Goal: Task Accomplishment & Management: Manage account settings

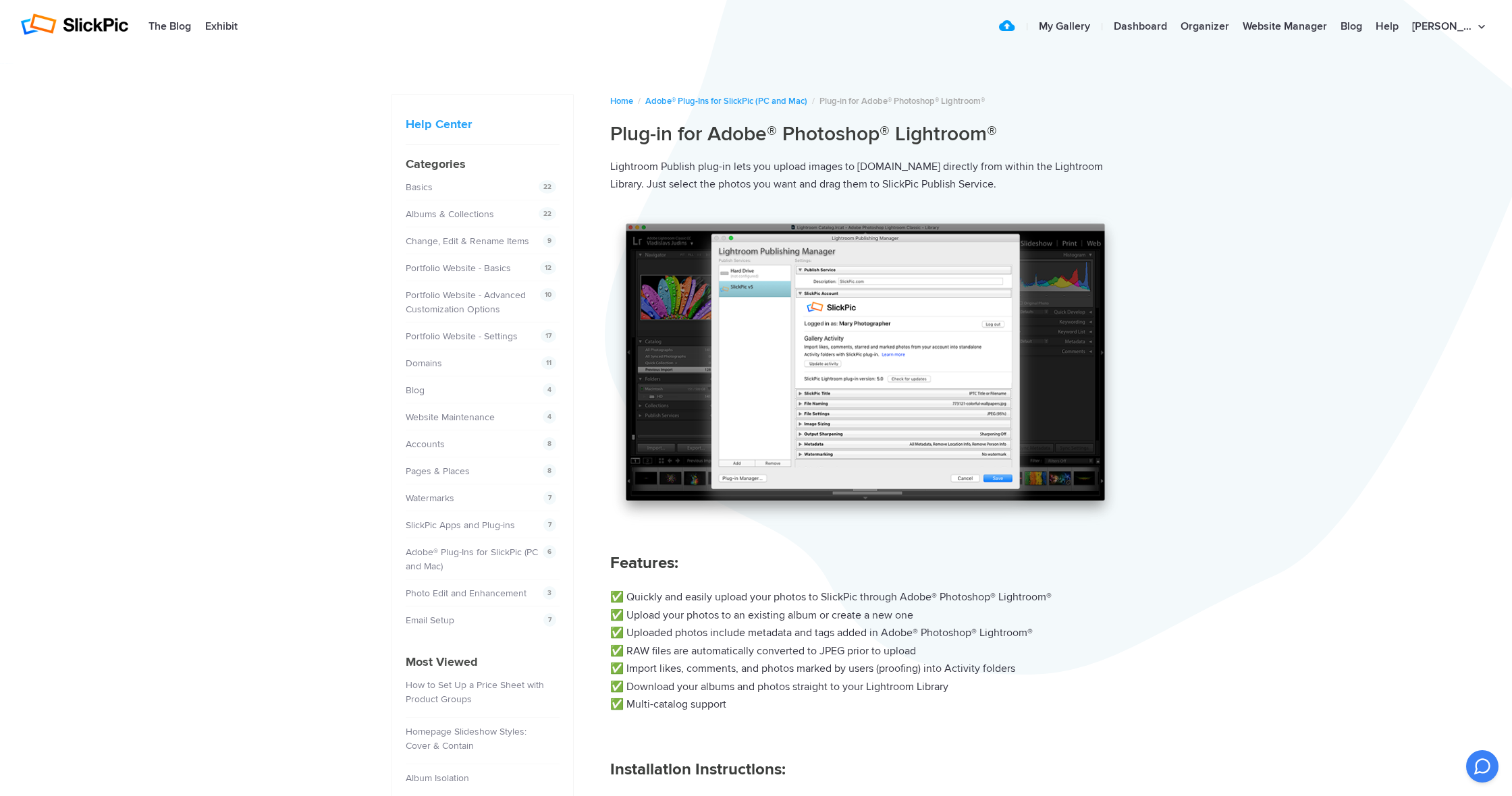
scroll to position [6, 0]
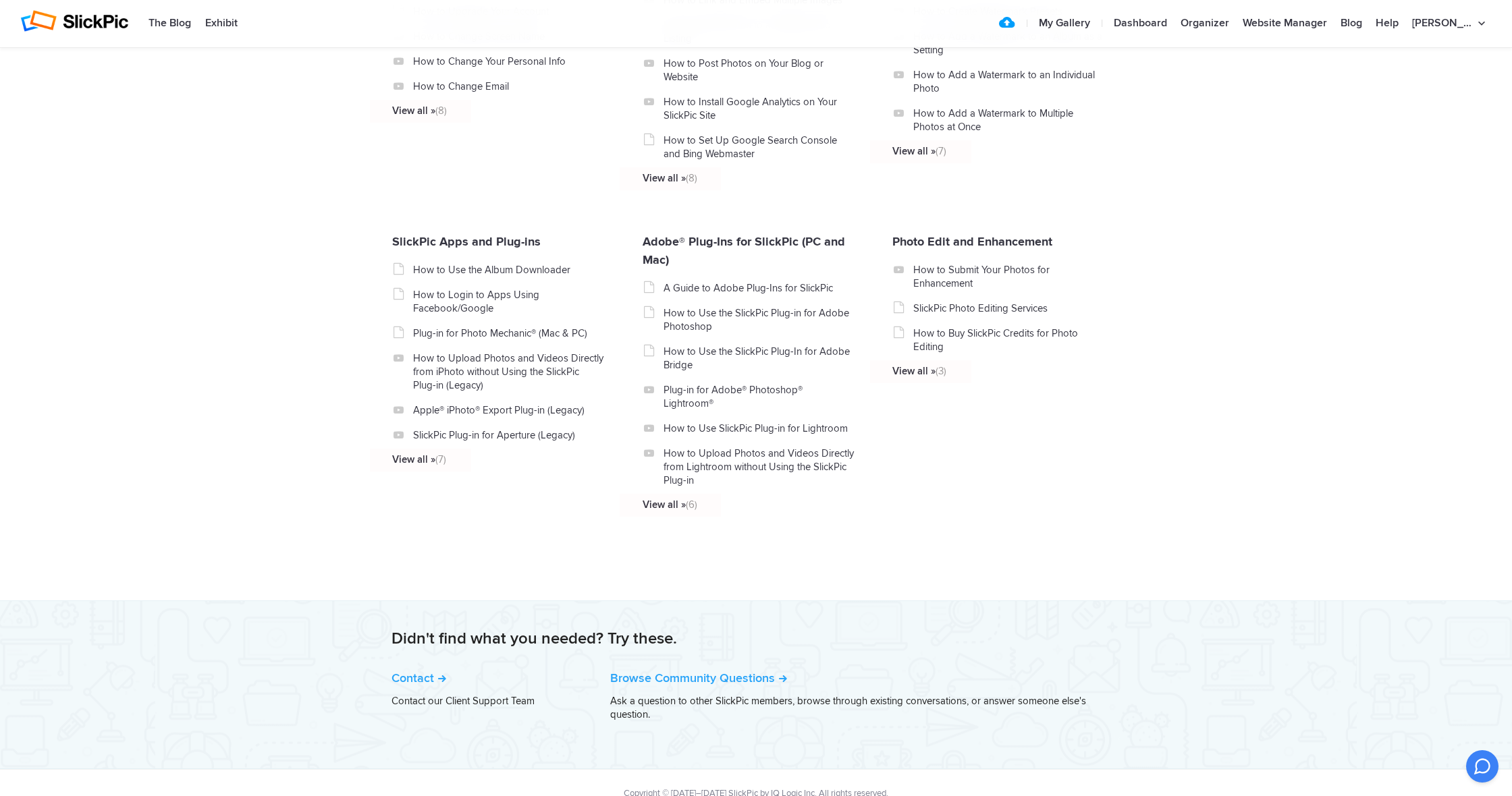
scroll to position [1330, 0]
click at [782, 420] on link "How to Use SlickPic Plug-in for Lightroom" at bounding box center [758, 427] width 191 height 13
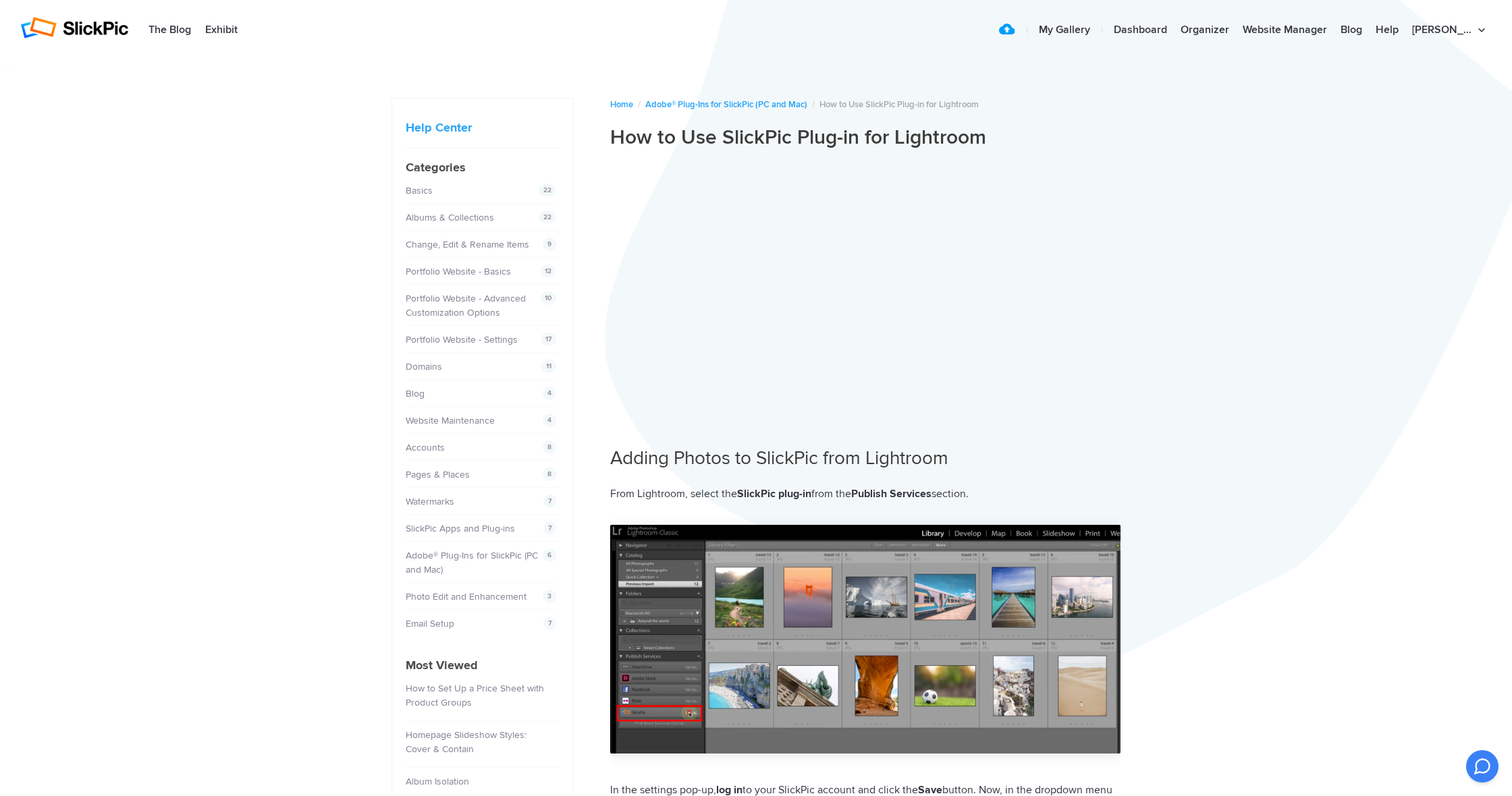
click at [427, 555] on link "Adobe® Plug-Ins for SlickPic (PC and Mac)" at bounding box center [474, 562] width 132 height 26
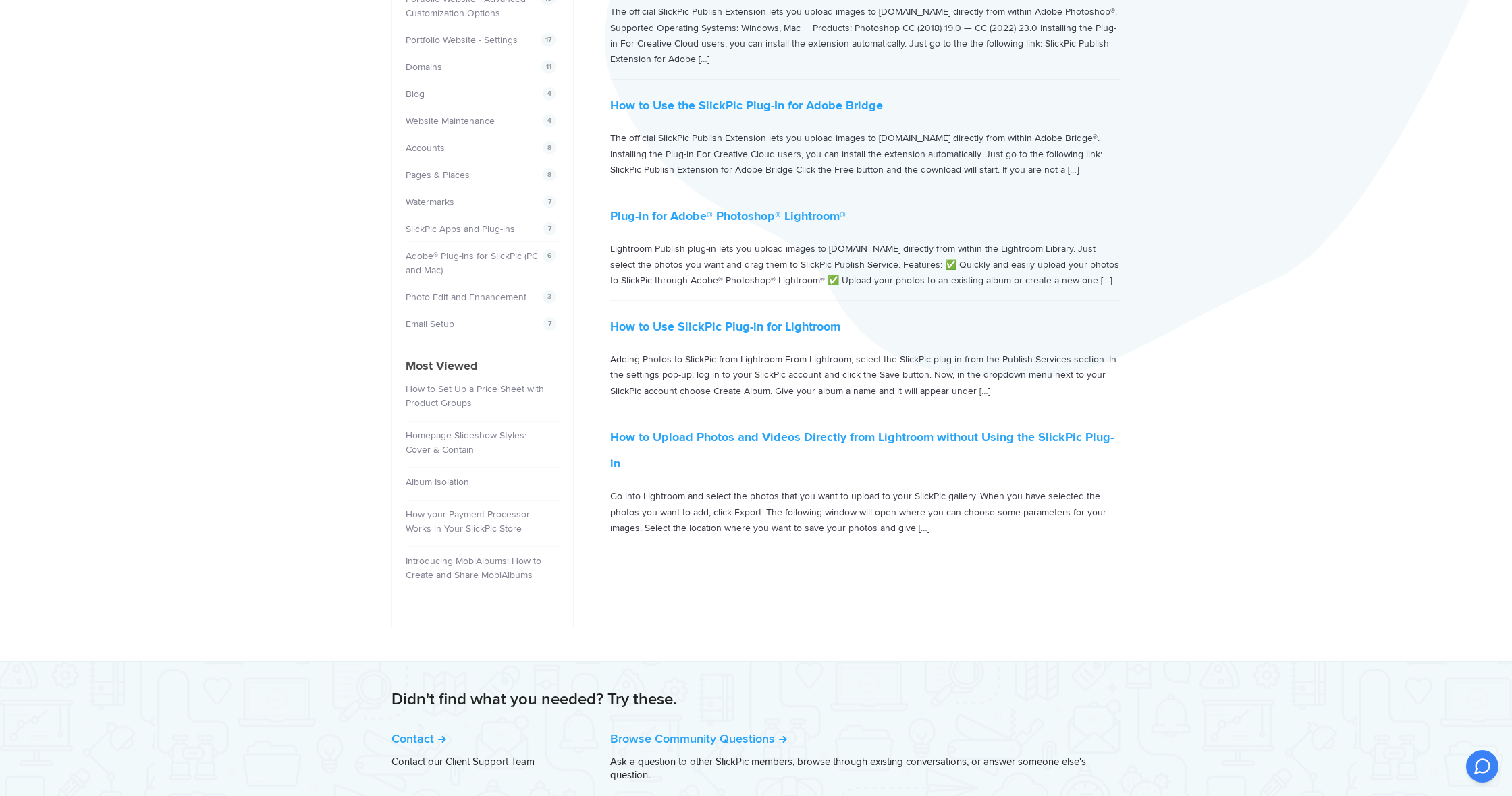
scroll to position [306, 0]
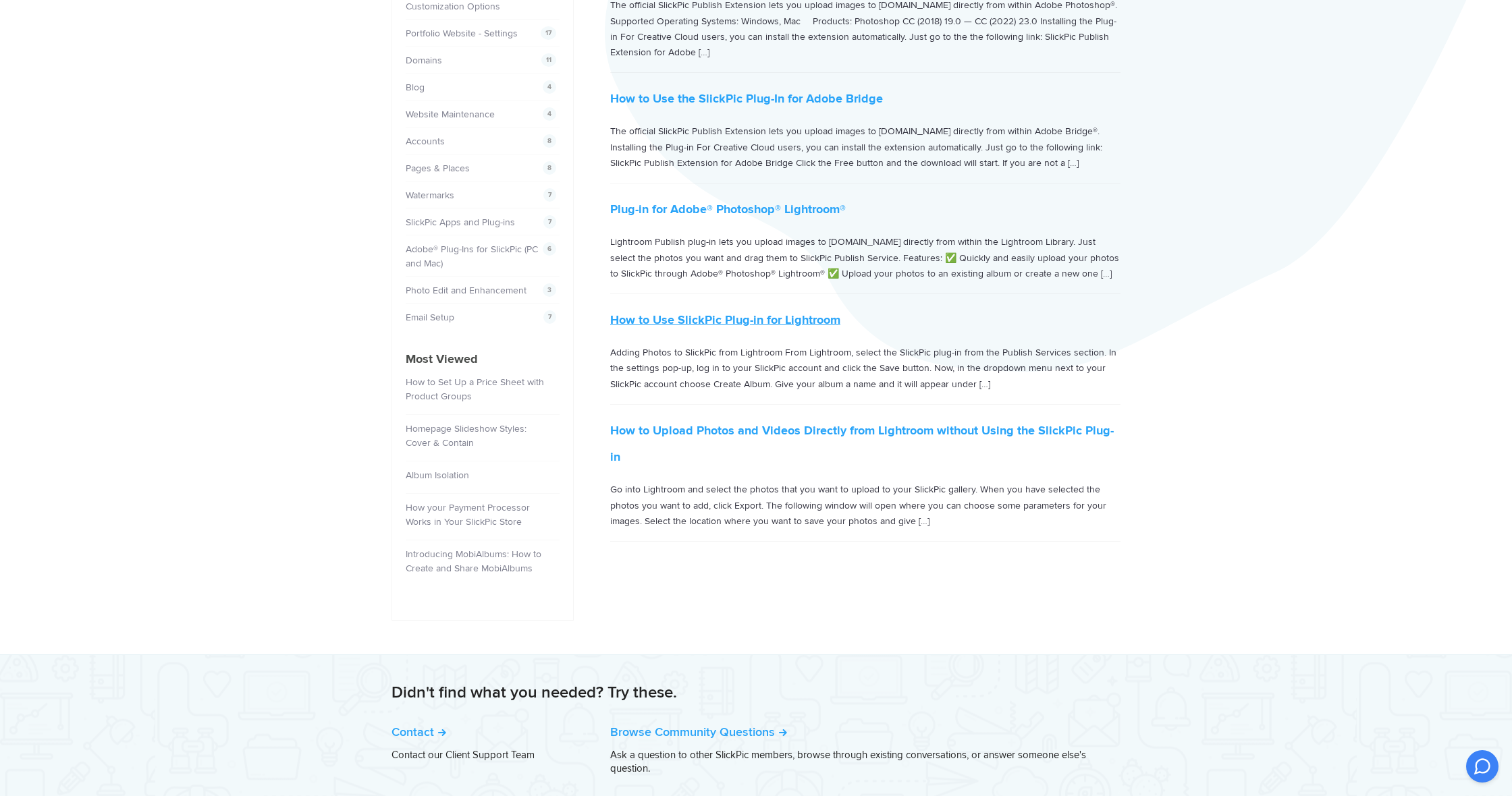
click at [833, 312] on link "How to Use SlickPic Plug-in for Lightroom" at bounding box center [725, 319] width 230 height 15
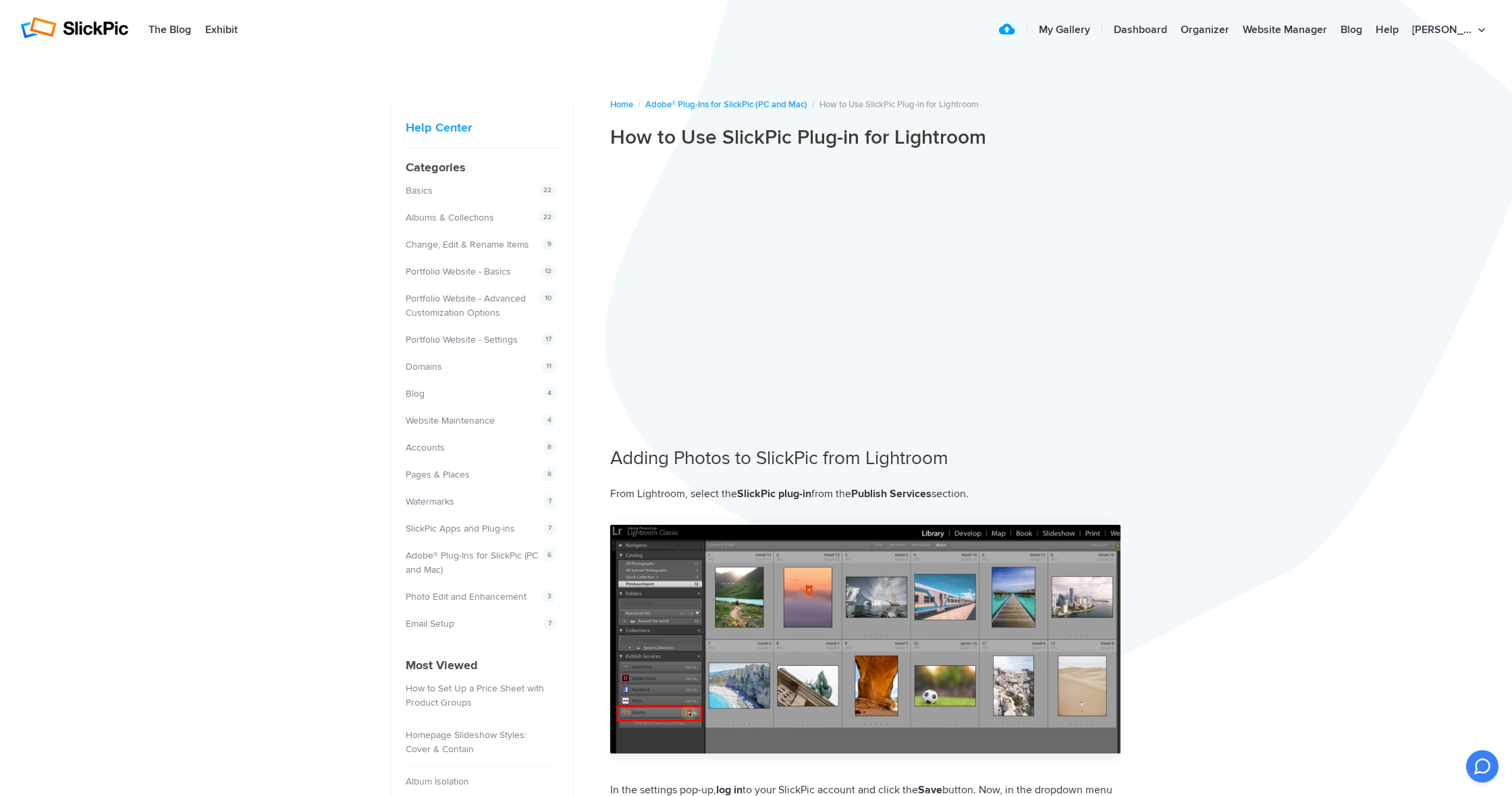
drag, startPoint x: 859, startPoint y: 493, endPoint x: 937, endPoint y: 494, distance: 78.0
click at [931, 494] on b "Publish Services" at bounding box center [891, 493] width 80 height 13
copy p "Publish Services"
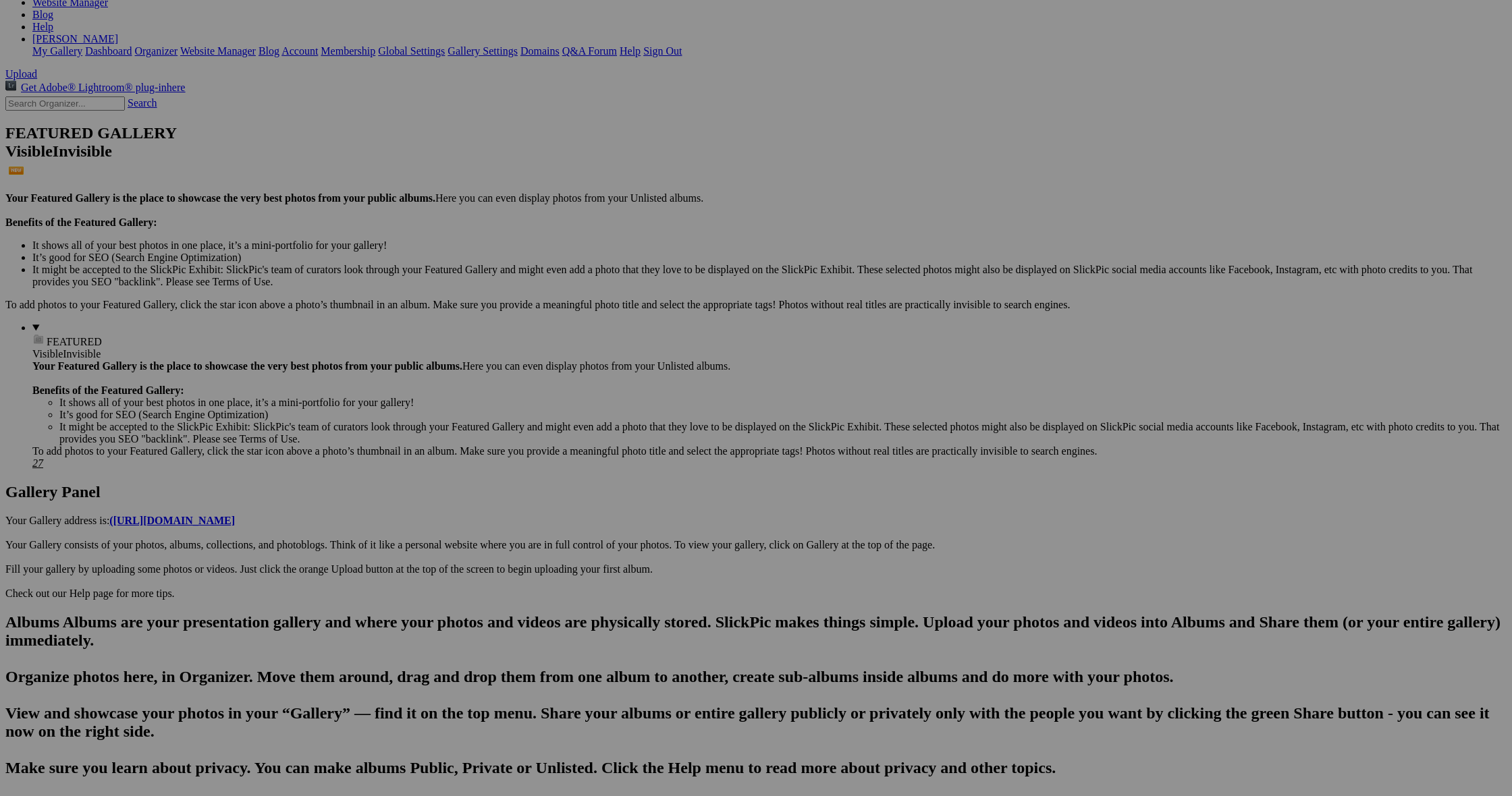
scroll to position [223, 0]
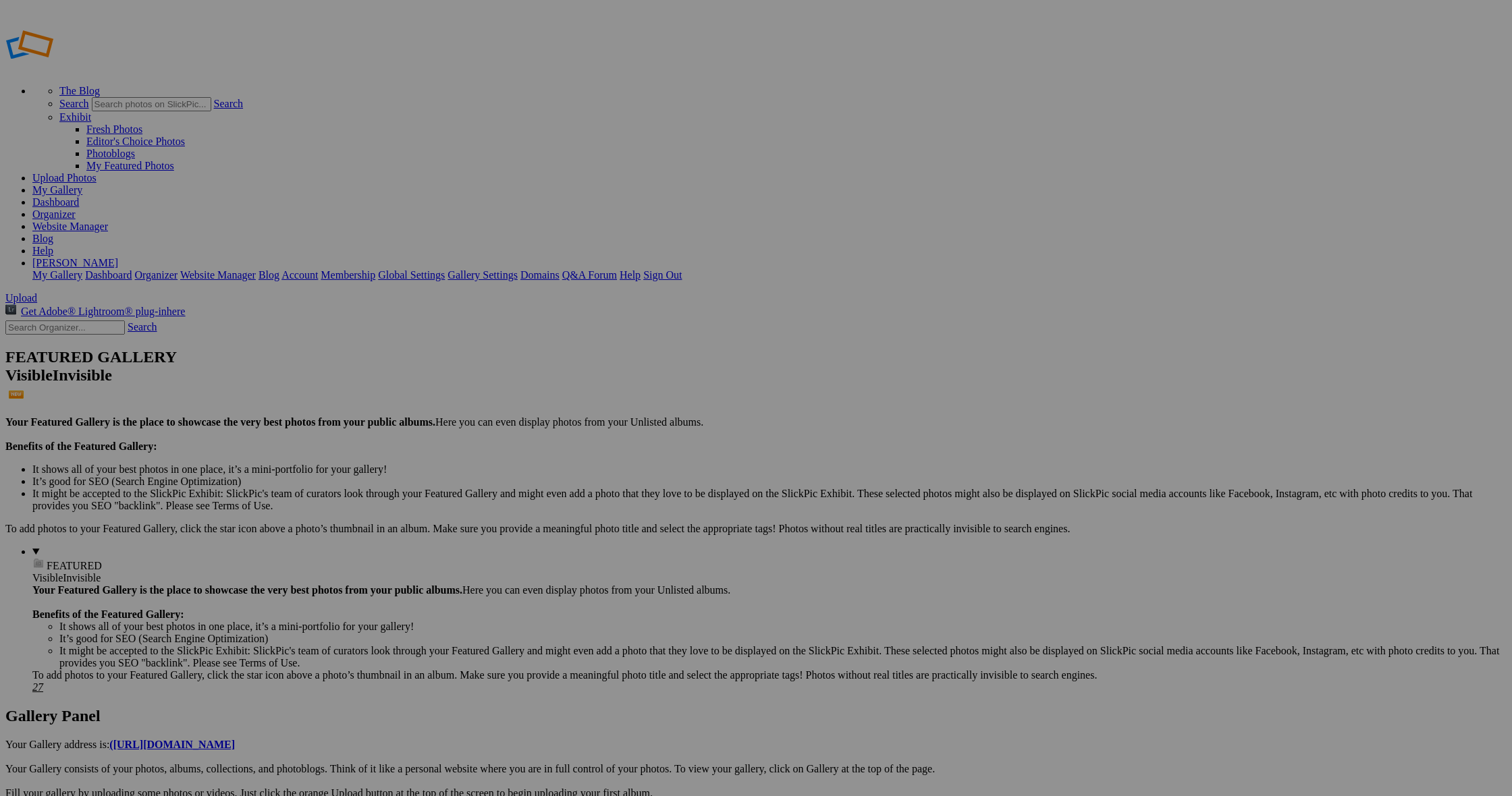
click at [116, 321] on input "text" at bounding box center [65, 328] width 120 height 14
type input "beste fugler"
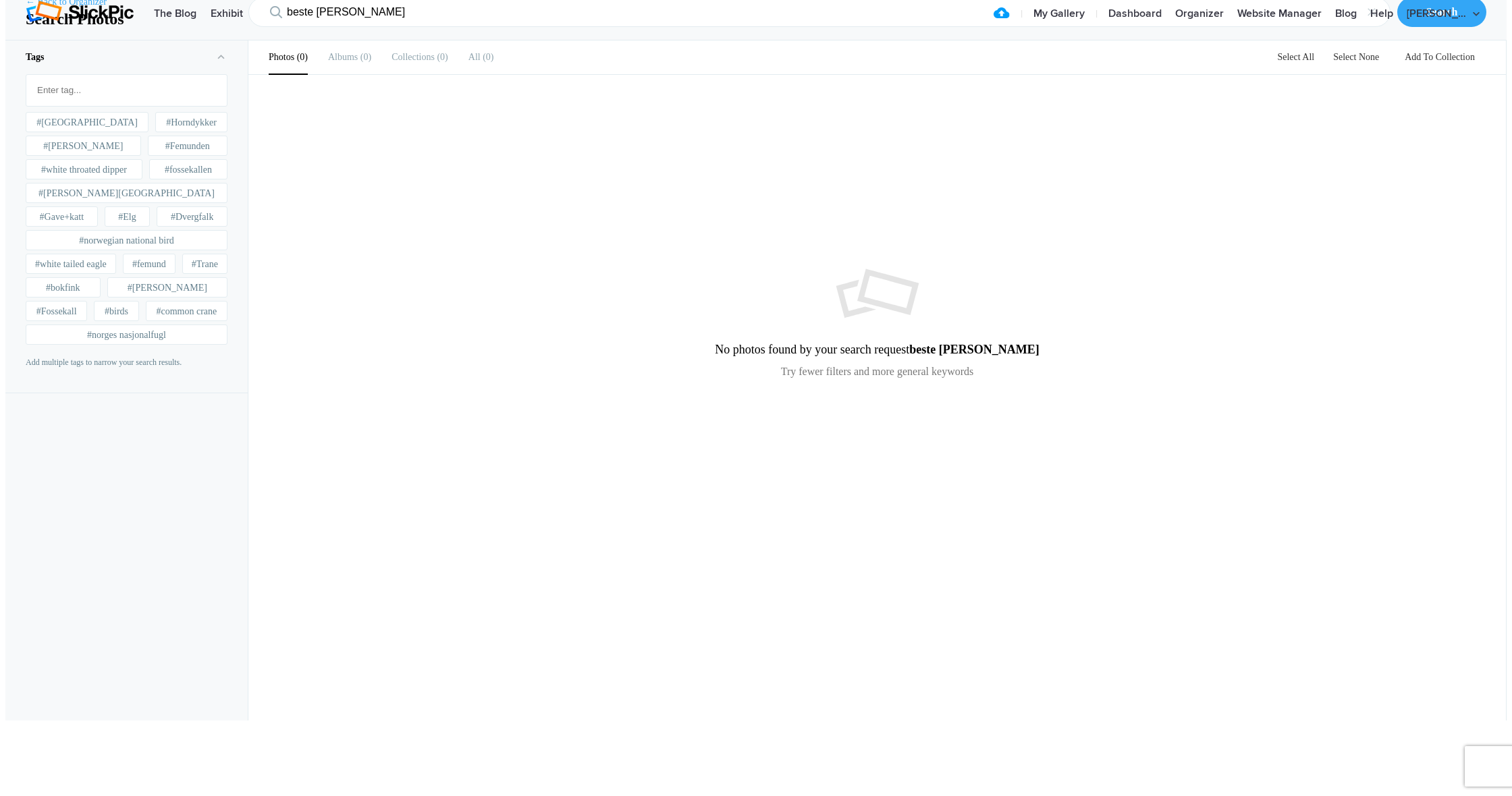
click at [62, 9] on link "← Back to Organizer" at bounding box center [66, 1] width 81 height 13
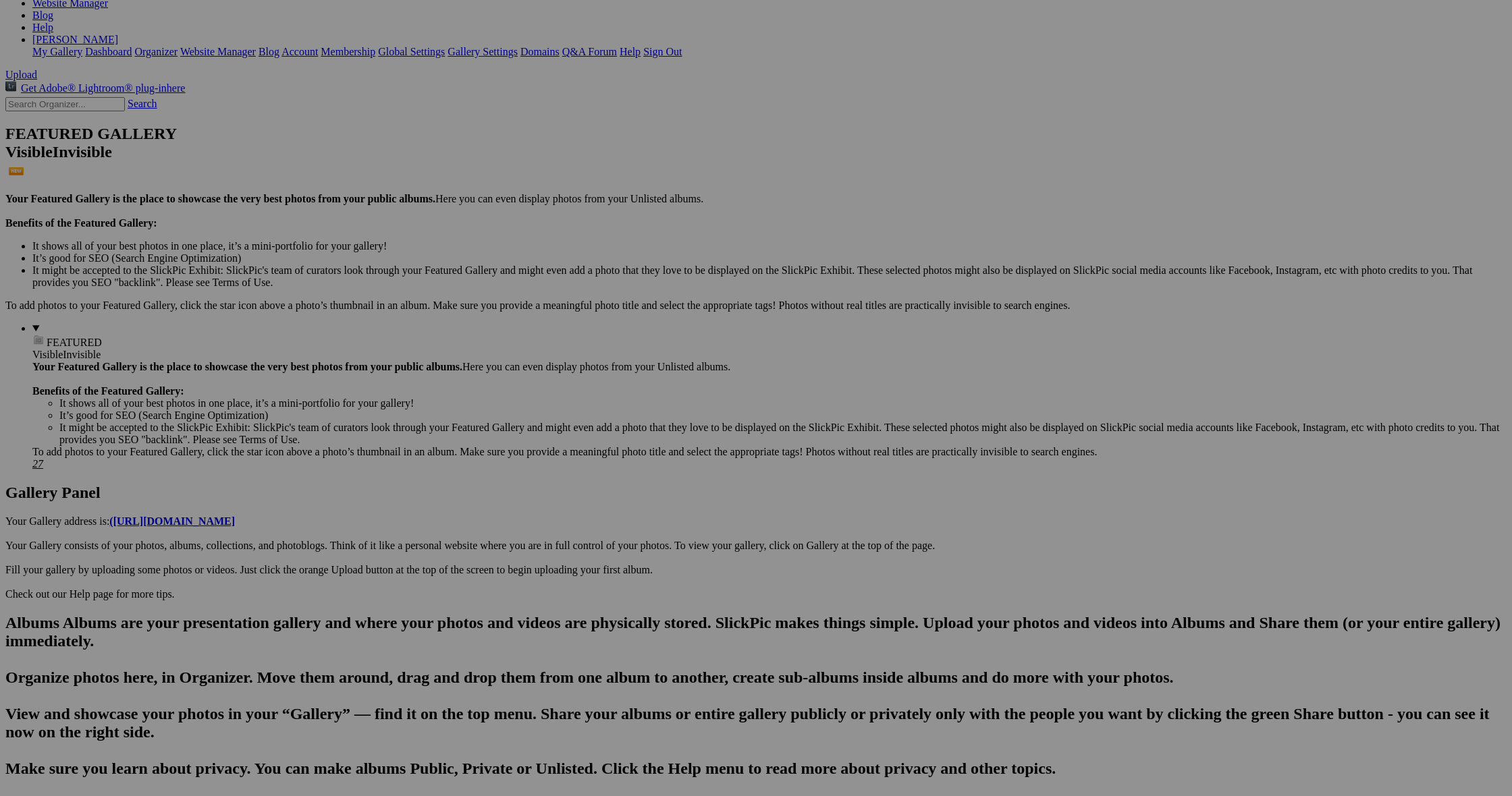
scroll to position [223, 0]
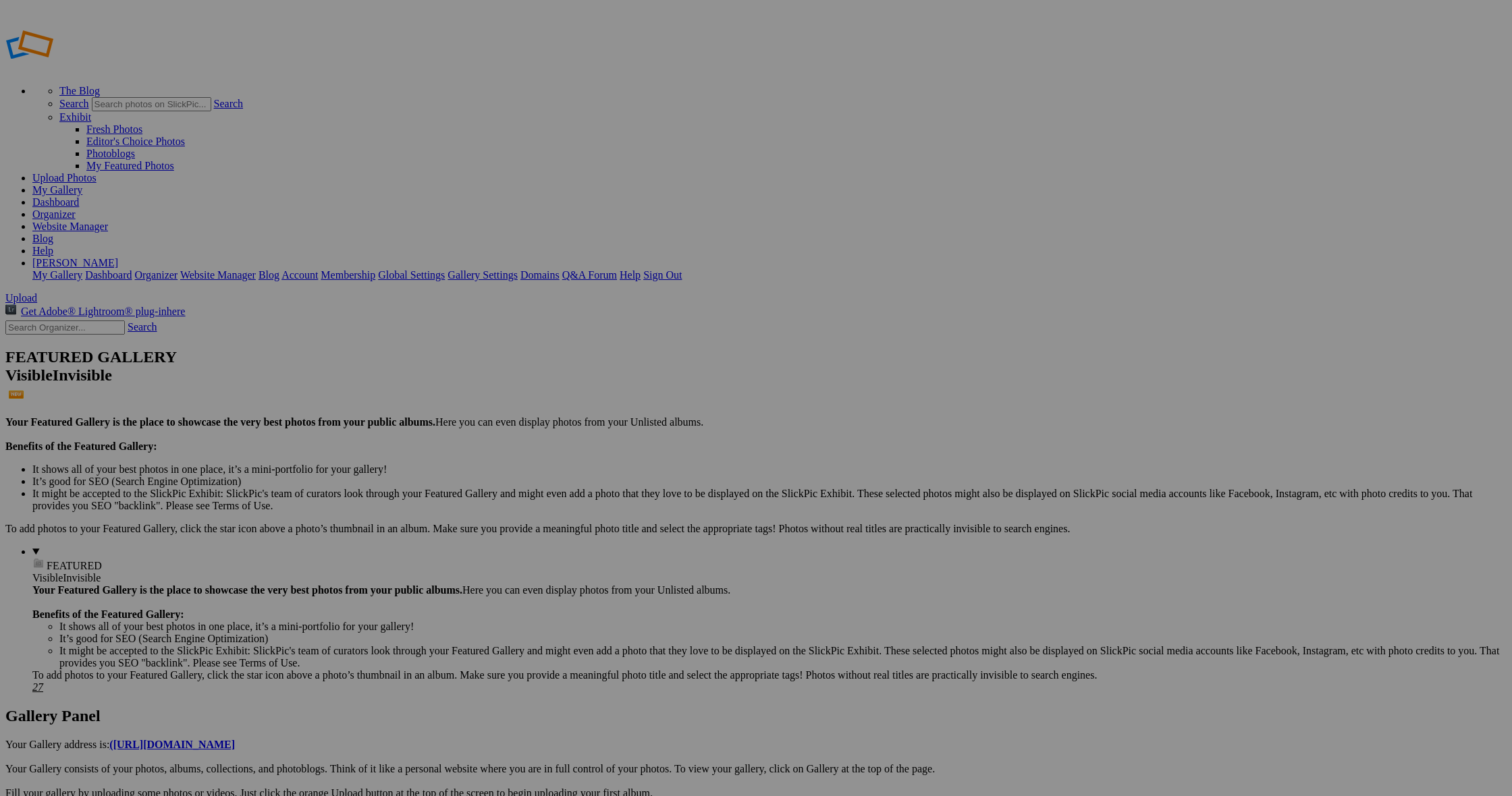
scroll to position [223, 0]
click at [121, 321] on input "text" at bounding box center [65, 328] width 120 height 14
type input "mine beste fuglebilder"
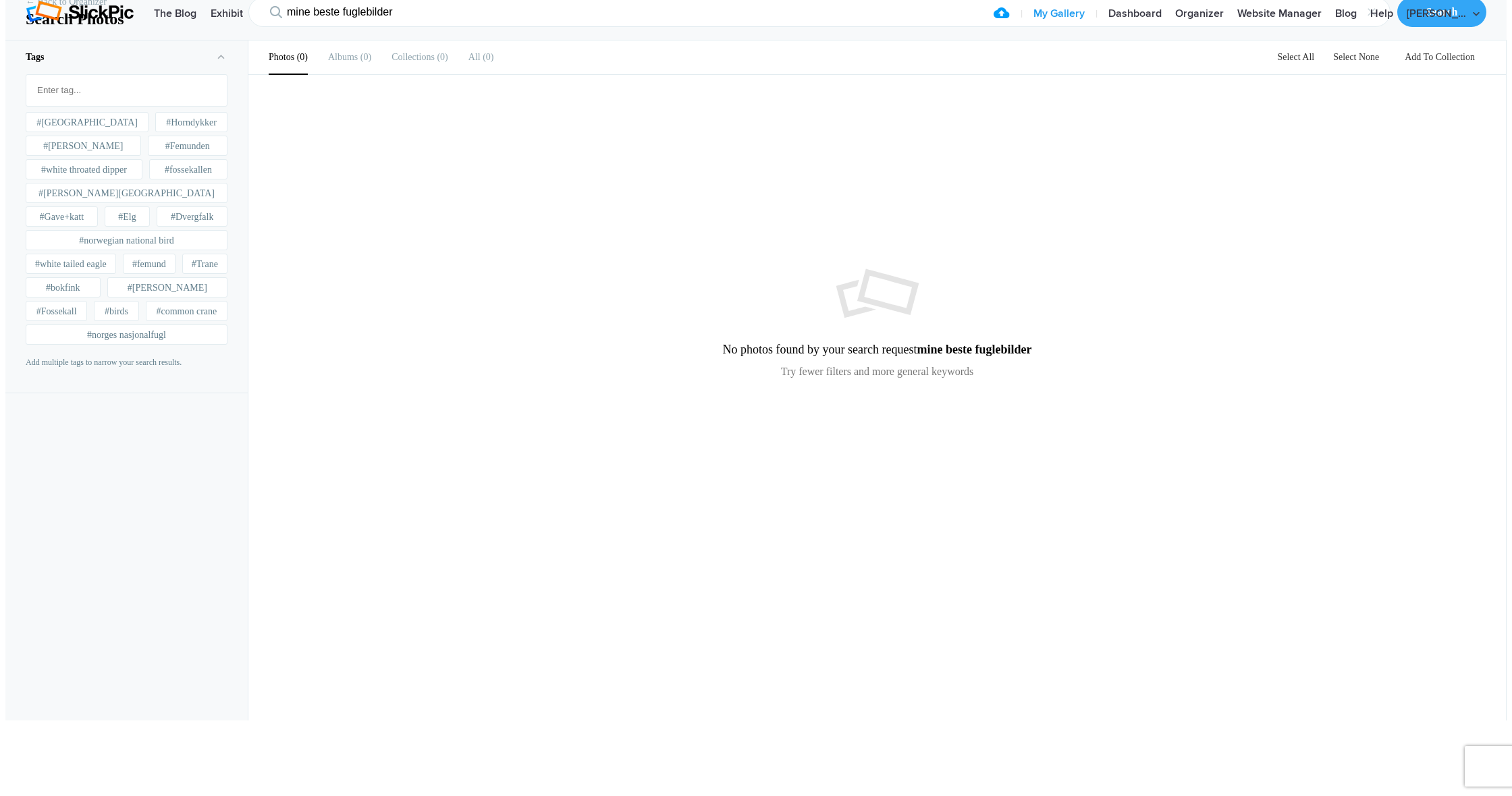
click at [1091, 28] on link "My Gallery" at bounding box center [1058, 14] width 65 height 27
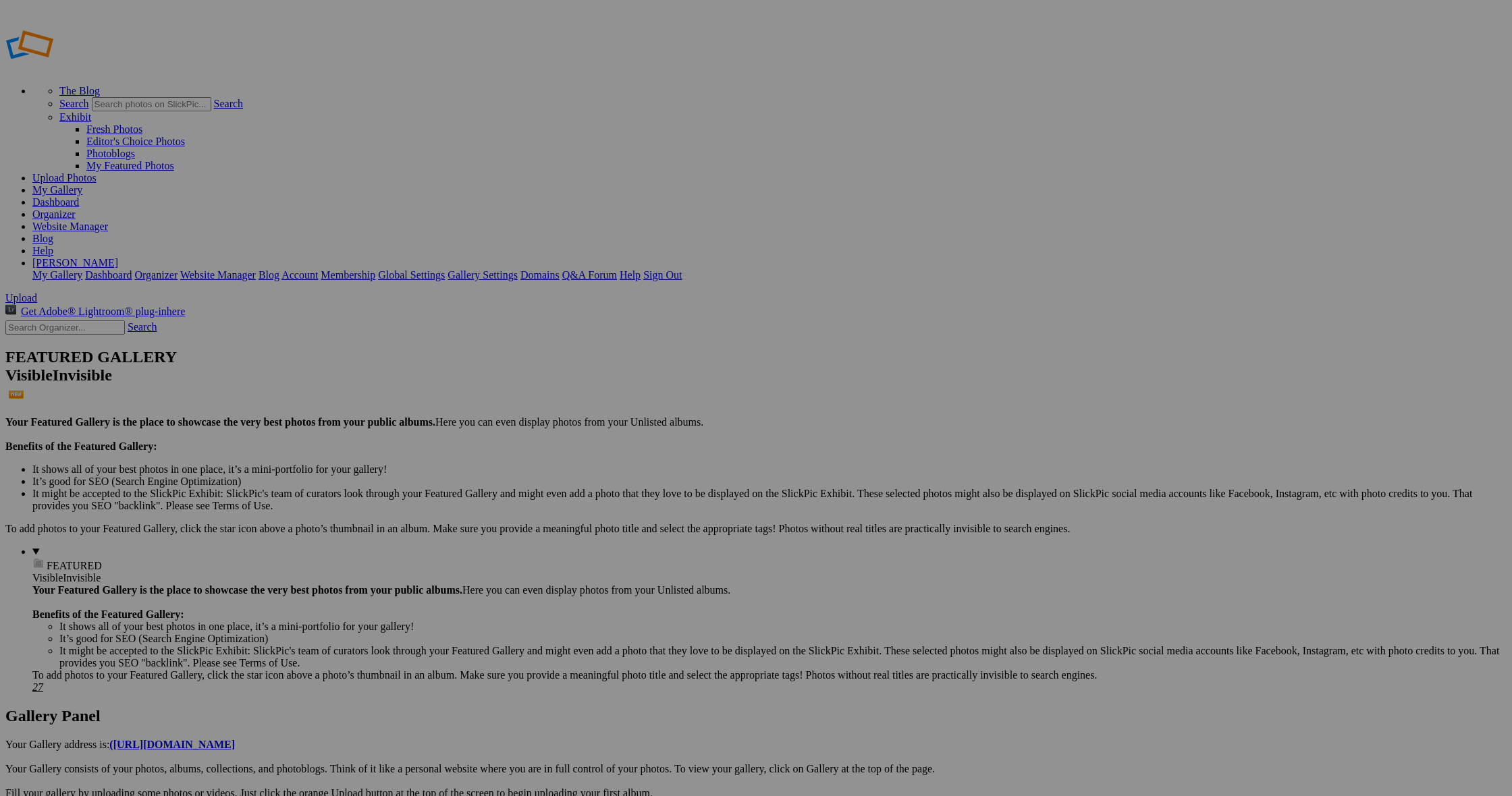
click at [666, 486] on span "Yes" at bounding box center [658, 487] width 15 height 11
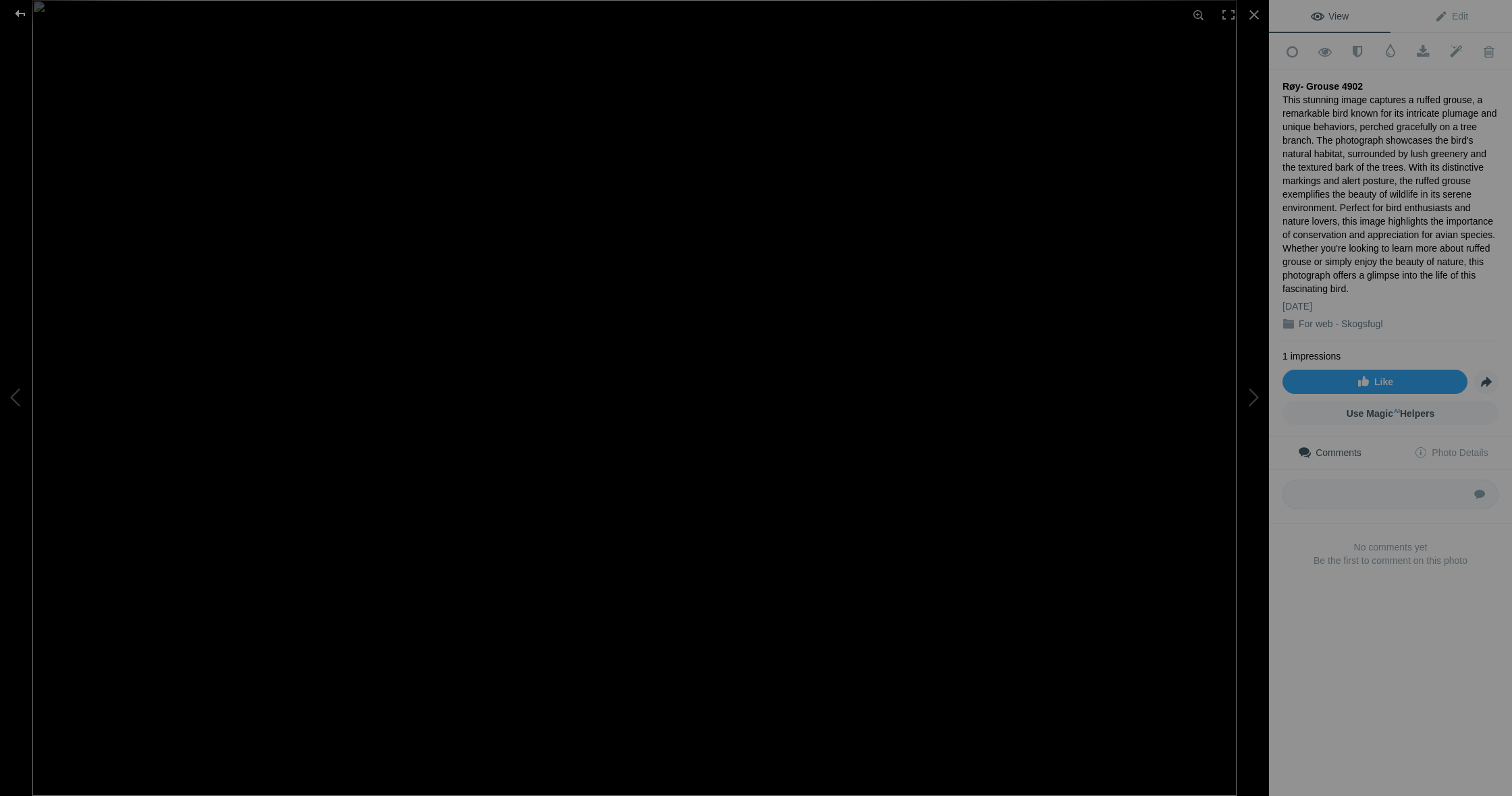
click at [24, 11] on div at bounding box center [20, 13] width 49 height 27
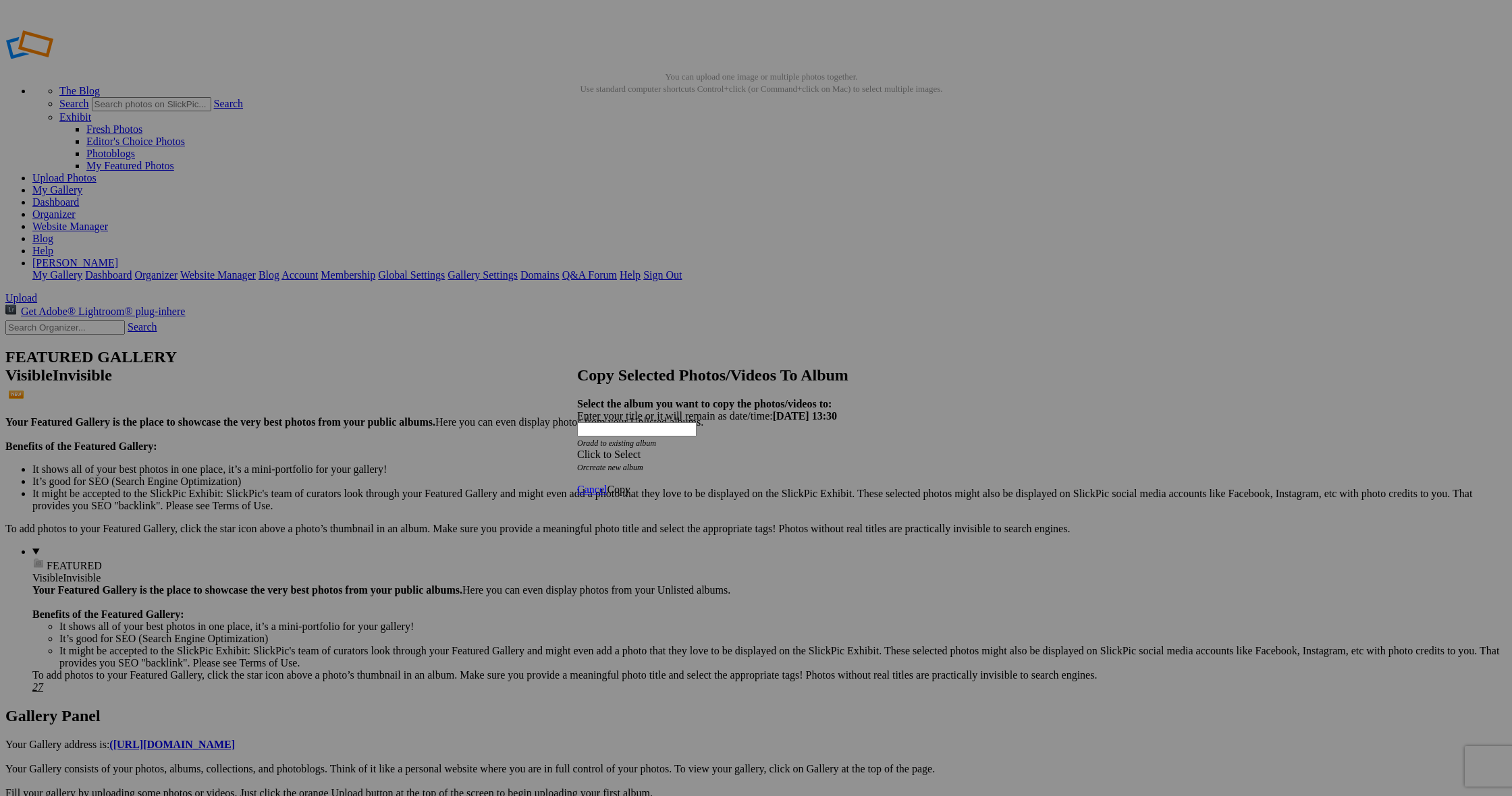
click at [577, 449] on span at bounding box center [577, 454] width 0 height 11
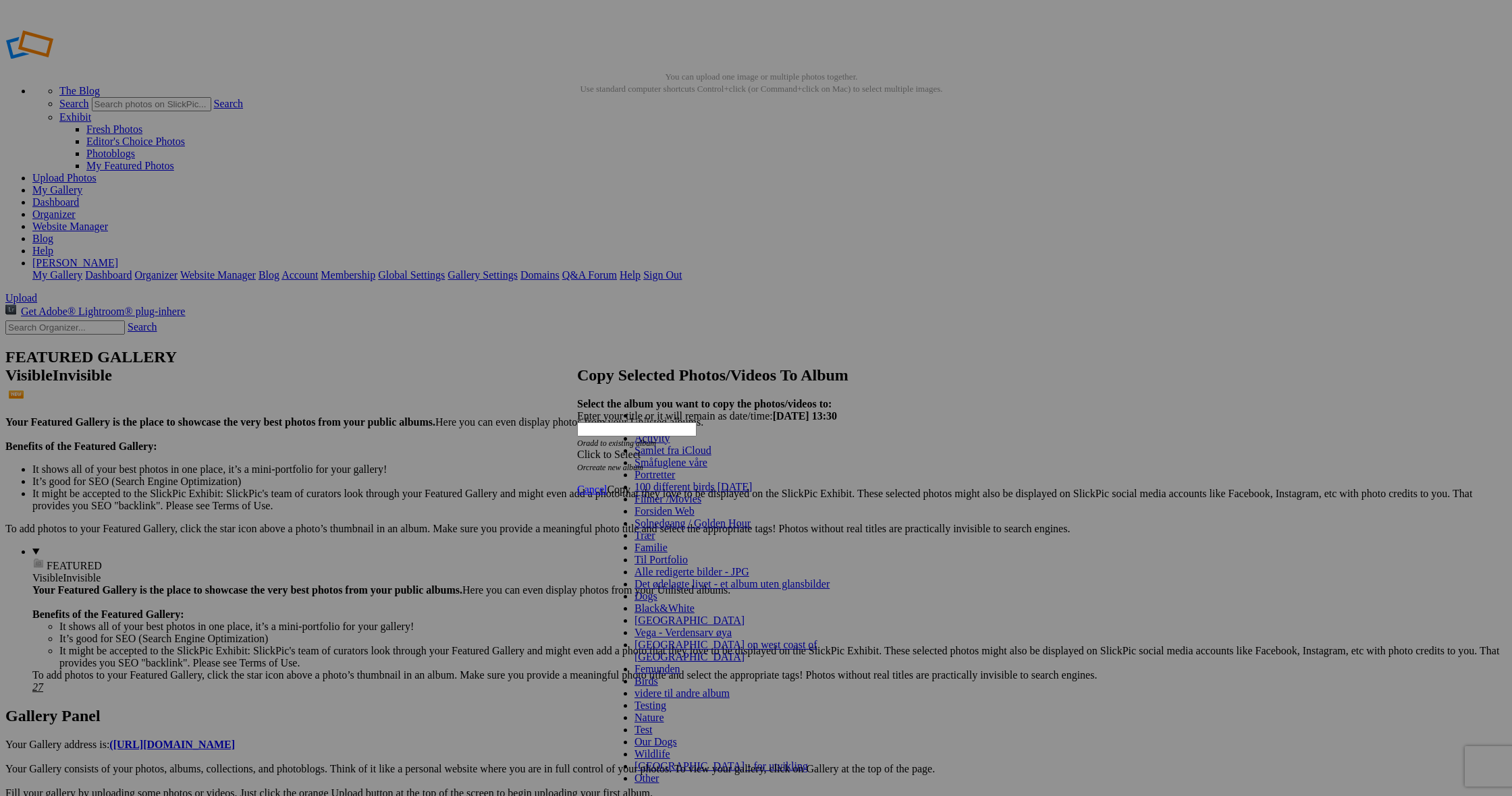
click at [711, 456] on span at bounding box center [711, 450] width 0 height 11
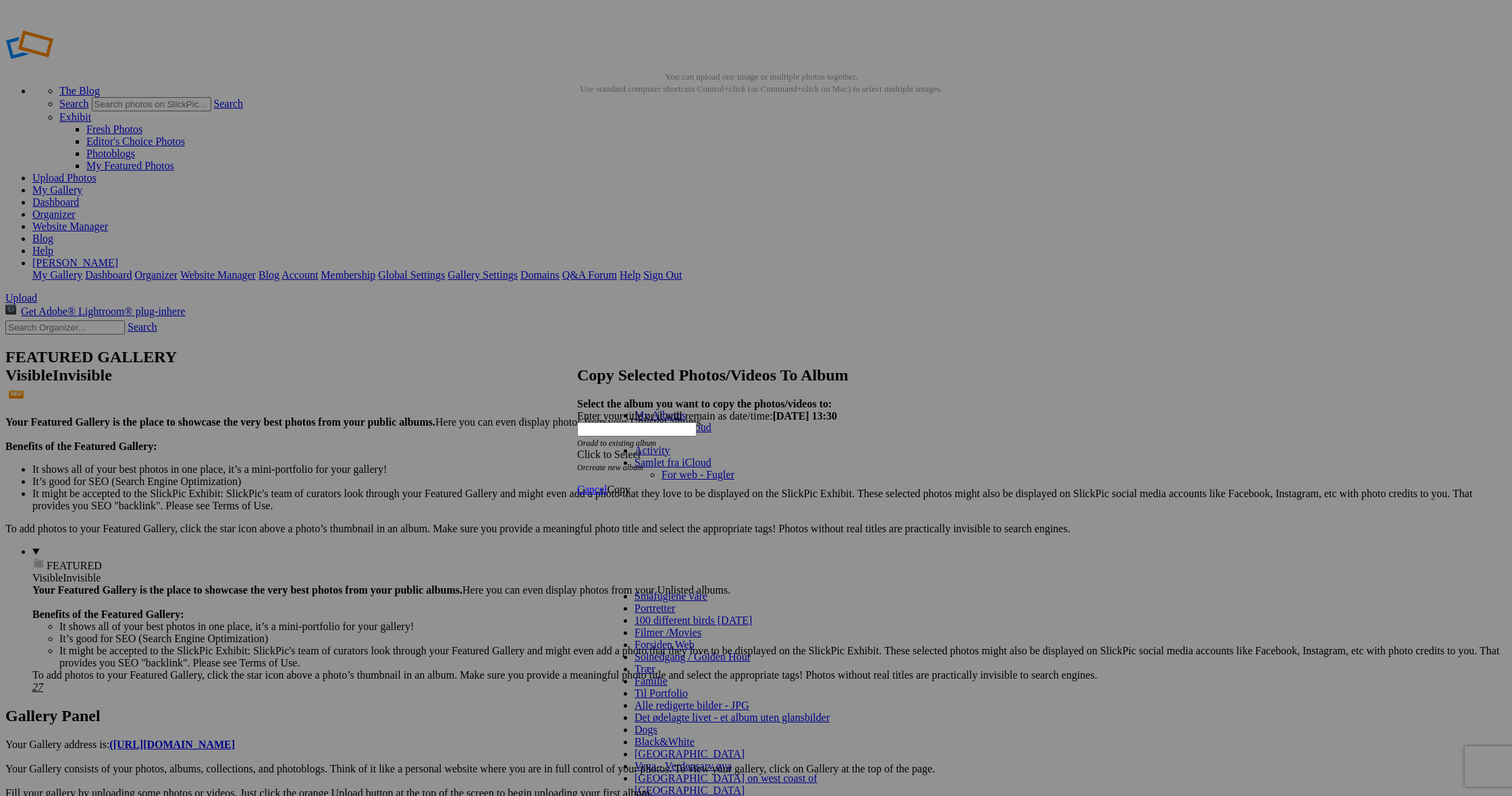
click at [734, 469] on span at bounding box center [734, 475] width 0 height 11
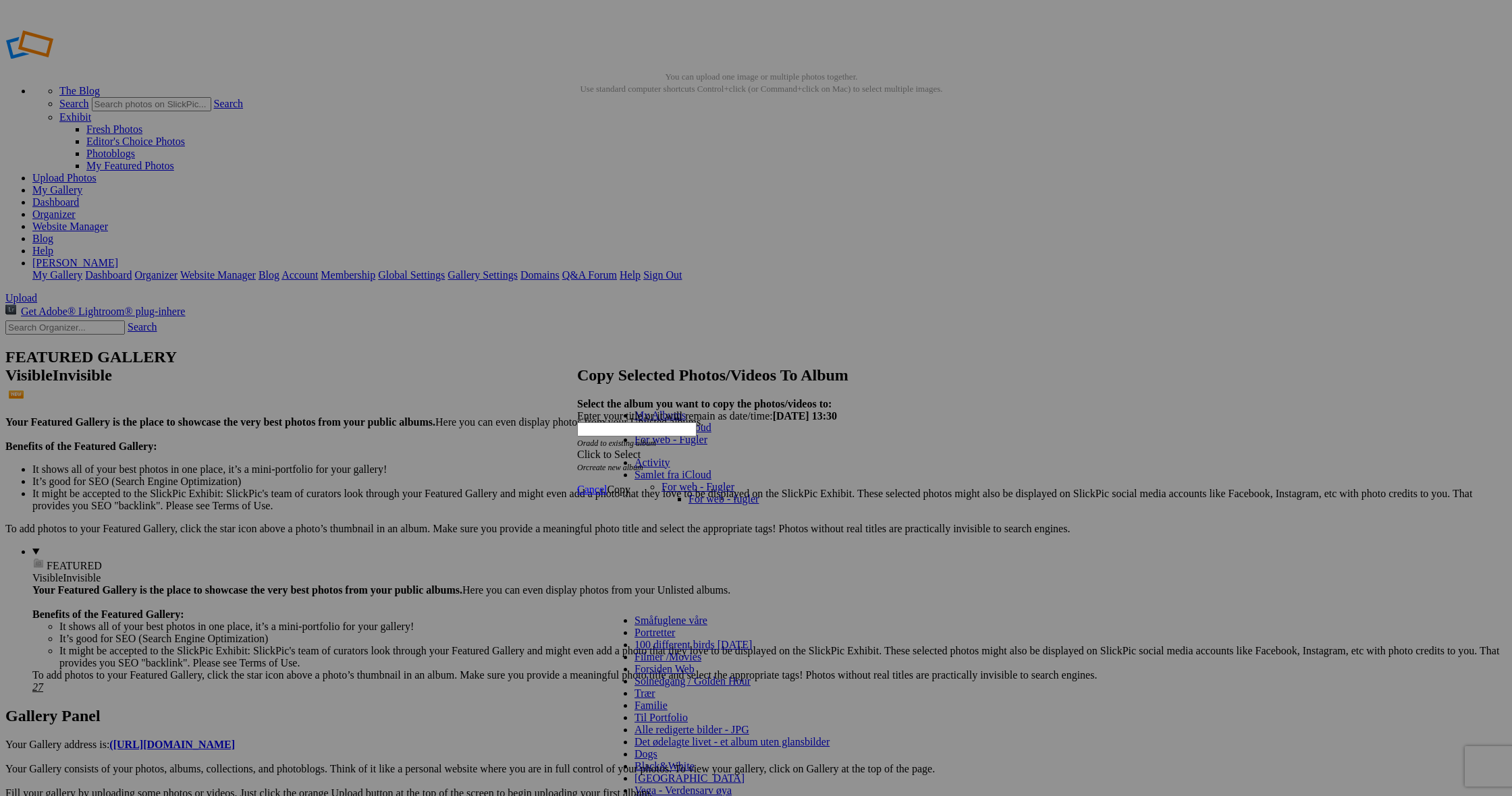
click at [758, 493] on span at bounding box center [758, 499] width 0 height 11
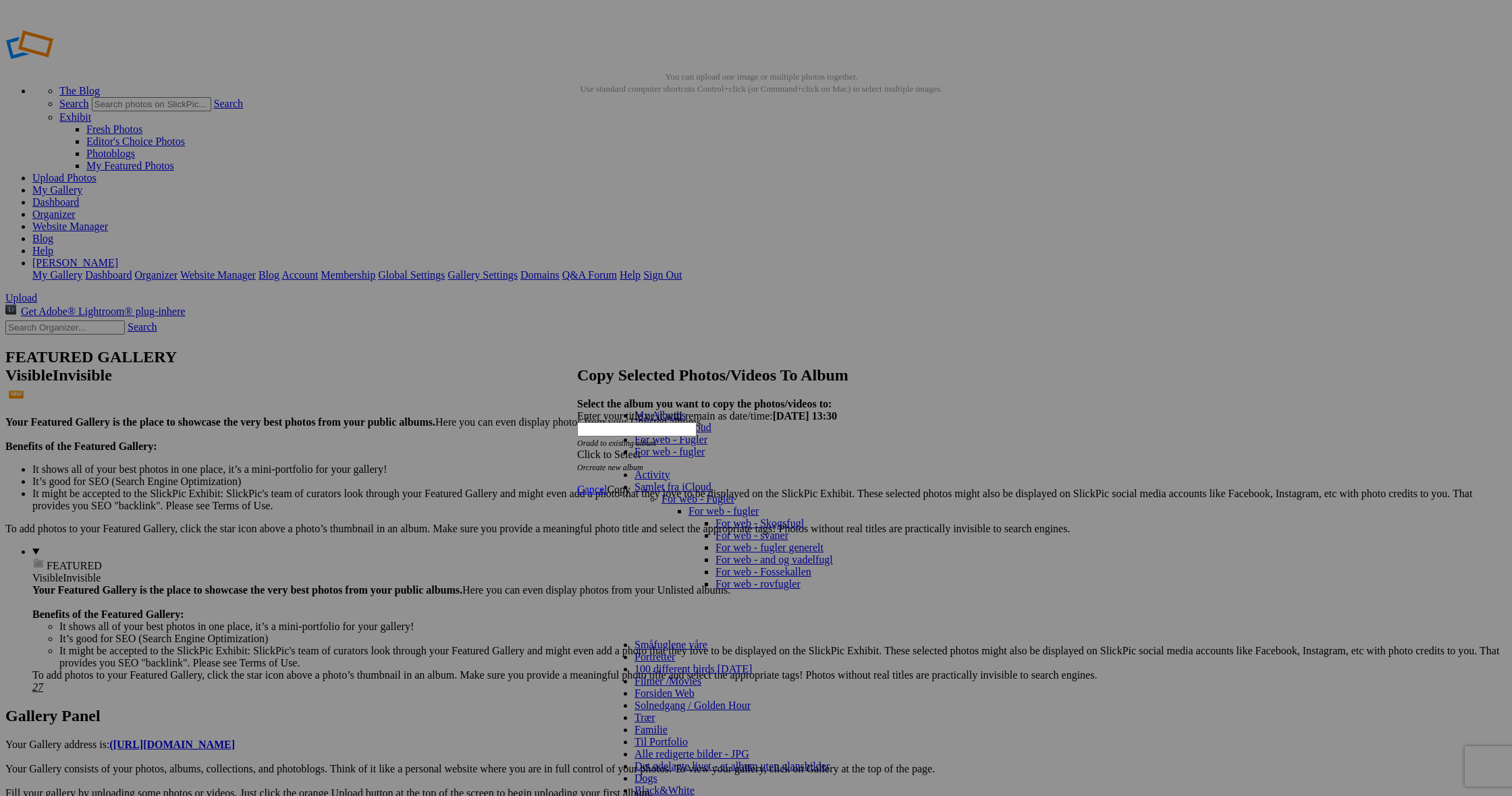
click at [767, 518] on link "For web - Skogsfugl" at bounding box center [759, 523] width 88 height 11
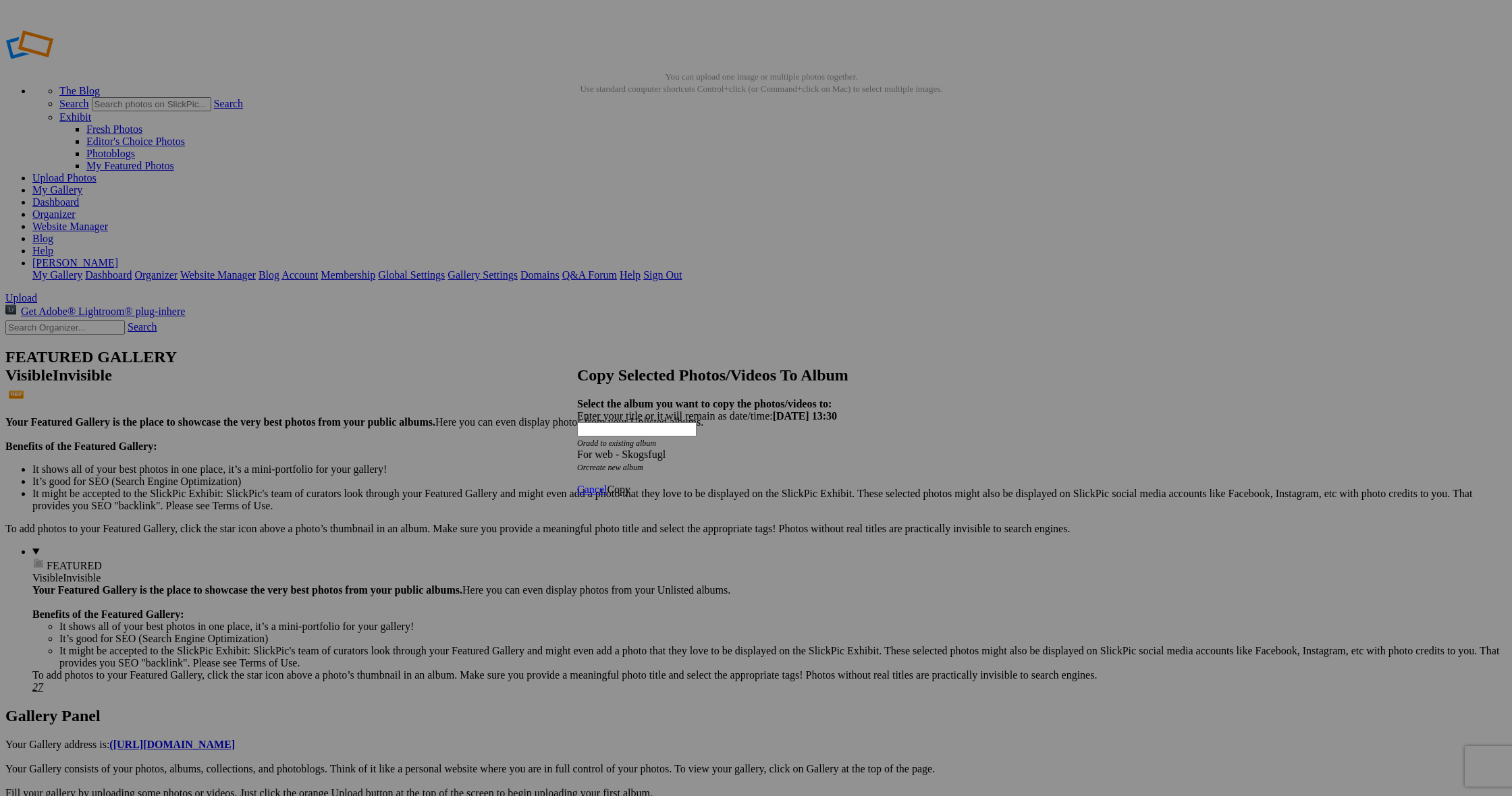
click at [630, 484] on span "Copy" at bounding box center [619, 489] width 24 height 11
click at [620, 447] on span "Ok" at bounding box center [613, 442] width 13 height 11
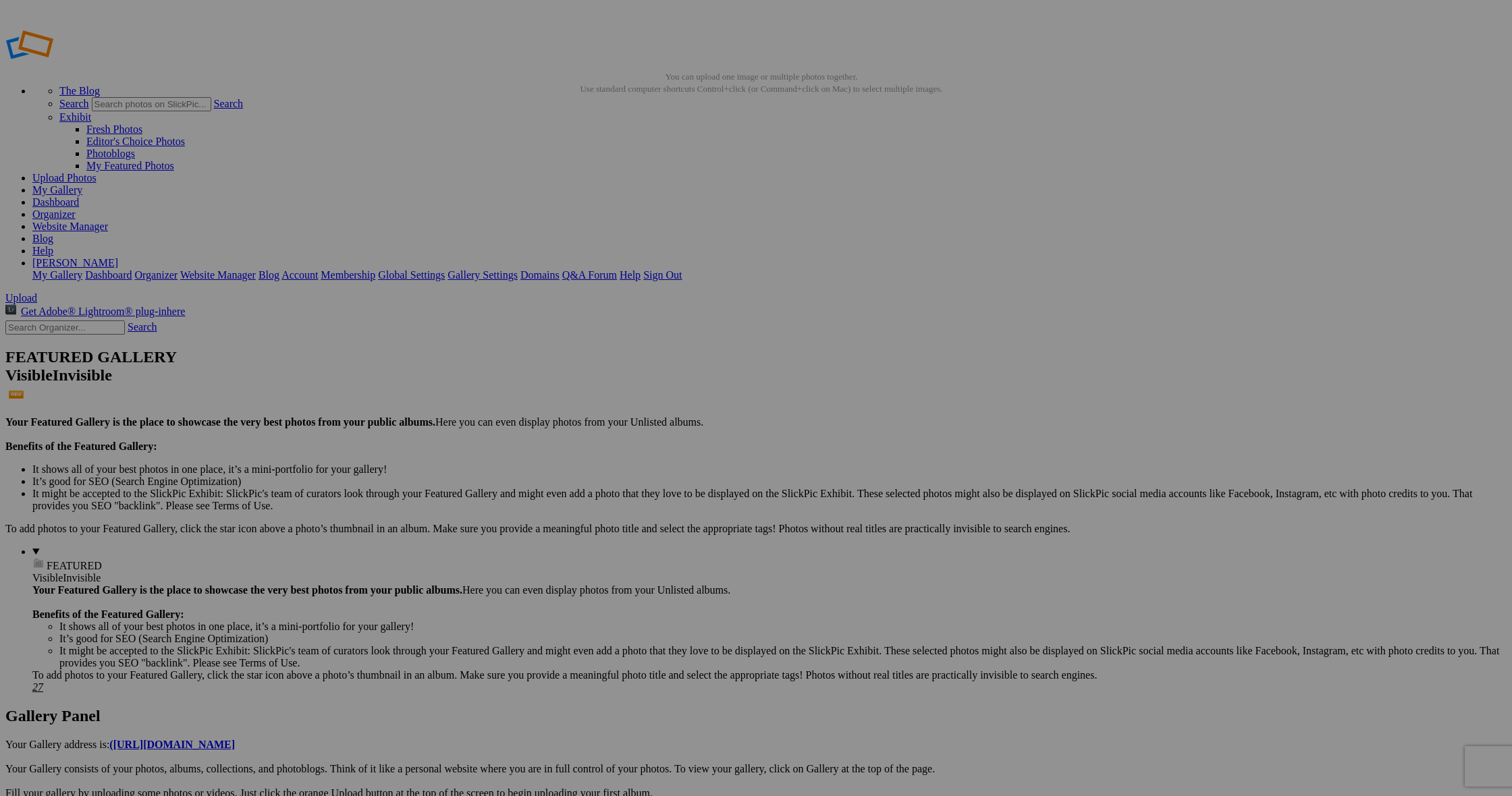
drag, startPoint x: 507, startPoint y: 246, endPoint x: 463, endPoint y: 246, distance: 44.0
drag, startPoint x: 359, startPoint y: 261, endPoint x: 333, endPoint y: 260, distance: 26.0
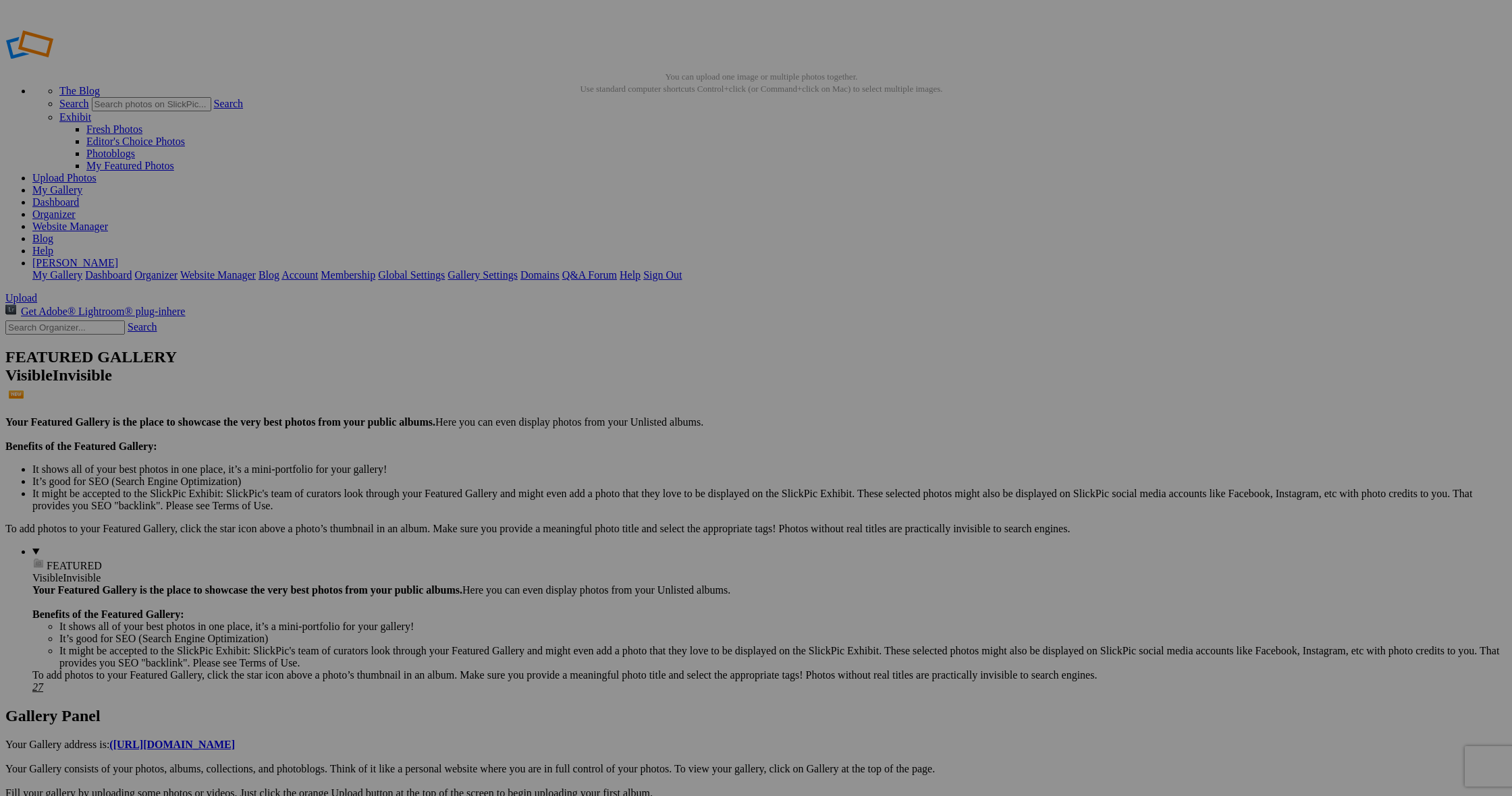
paste input "[PERSON_NAME]- Grouse"
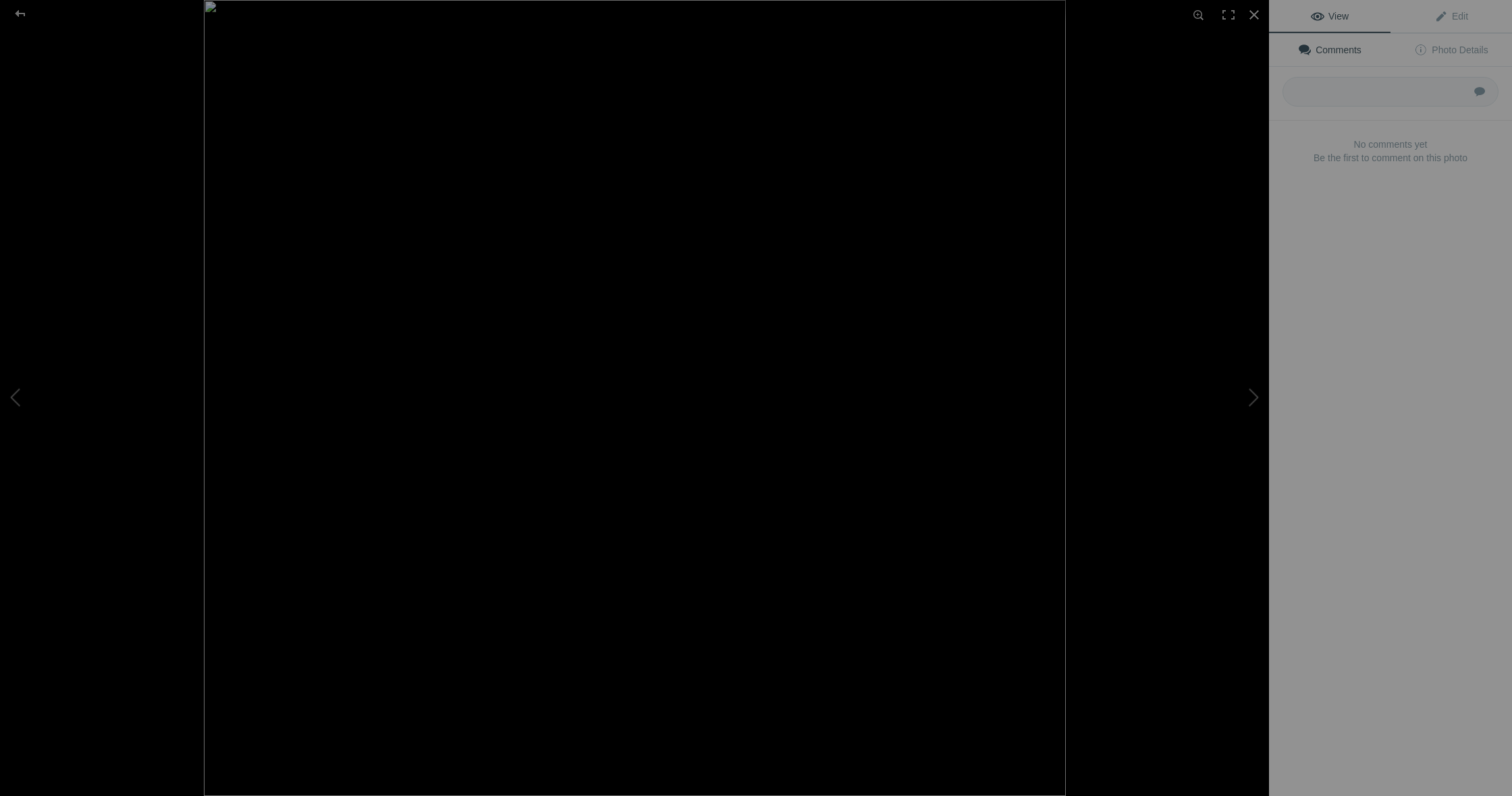
type input "[PERSON_NAME]- Grouse IMG_9602"
click at [24, 13] on div at bounding box center [20, 13] width 49 height 27
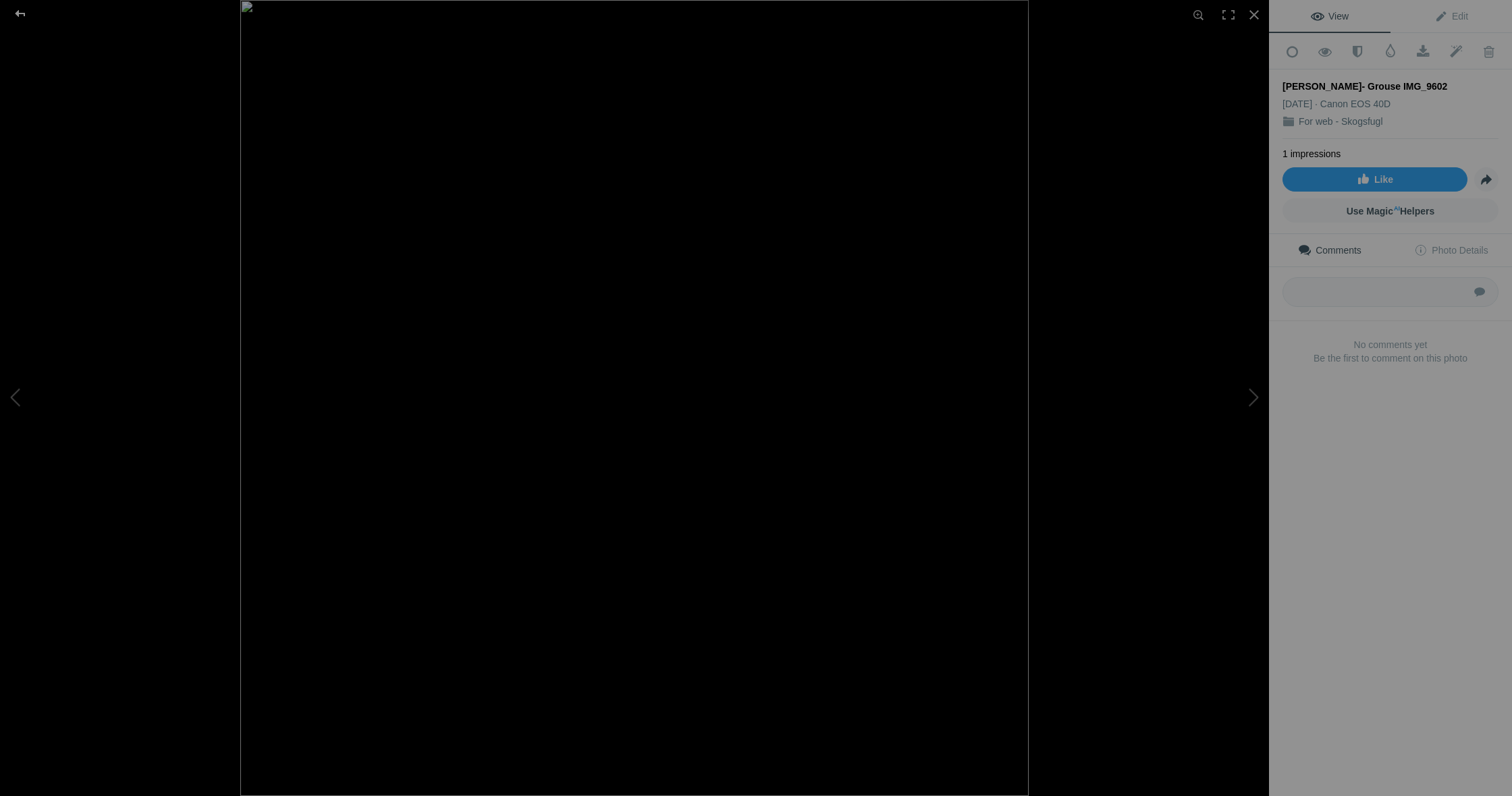
click at [17, 12] on div at bounding box center [20, 13] width 49 height 27
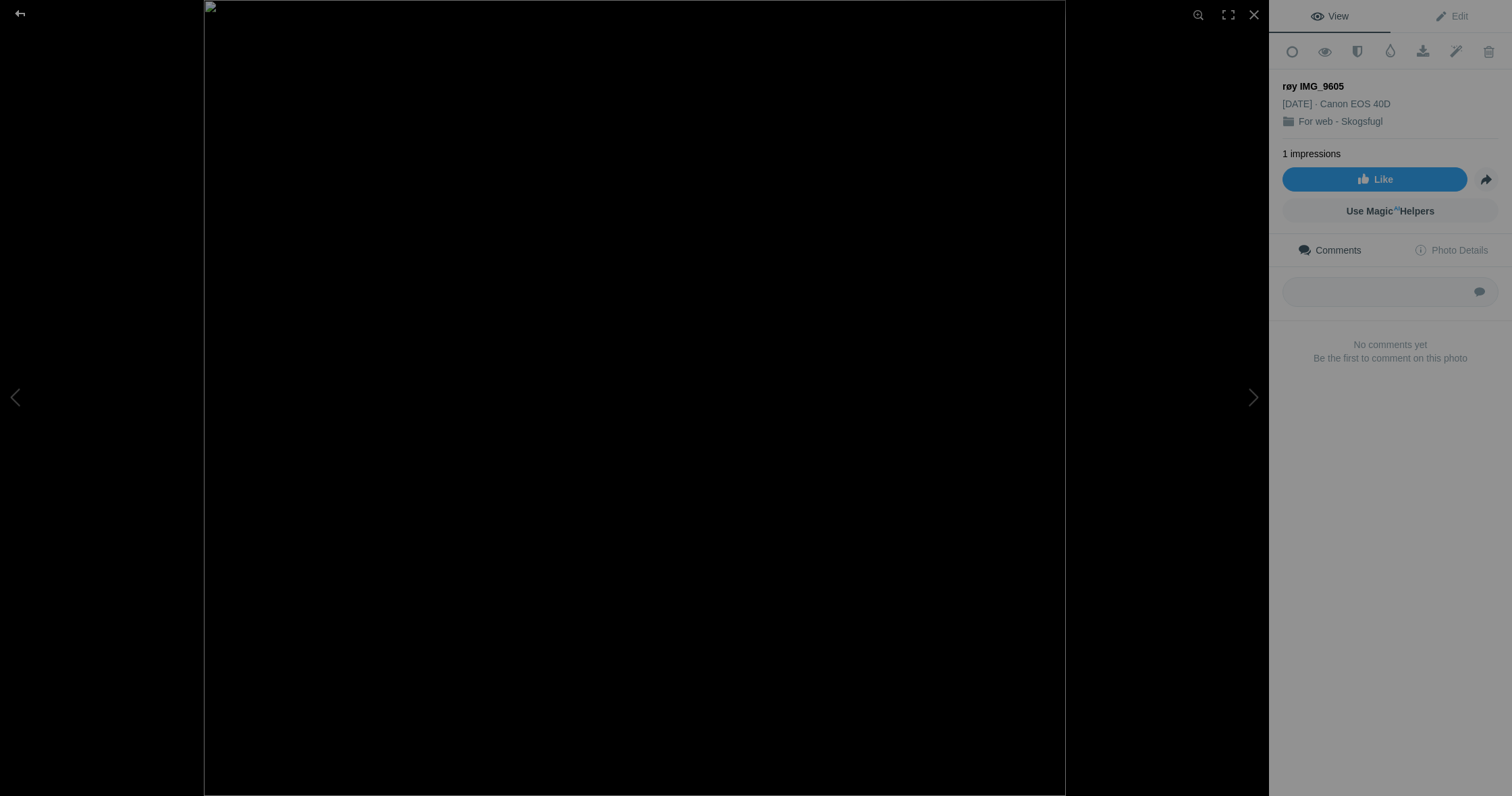
click at [16, 13] on div at bounding box center [20, 13] width 49 height 27
